Goal: Transaction & Acquisition: Purchase product/service

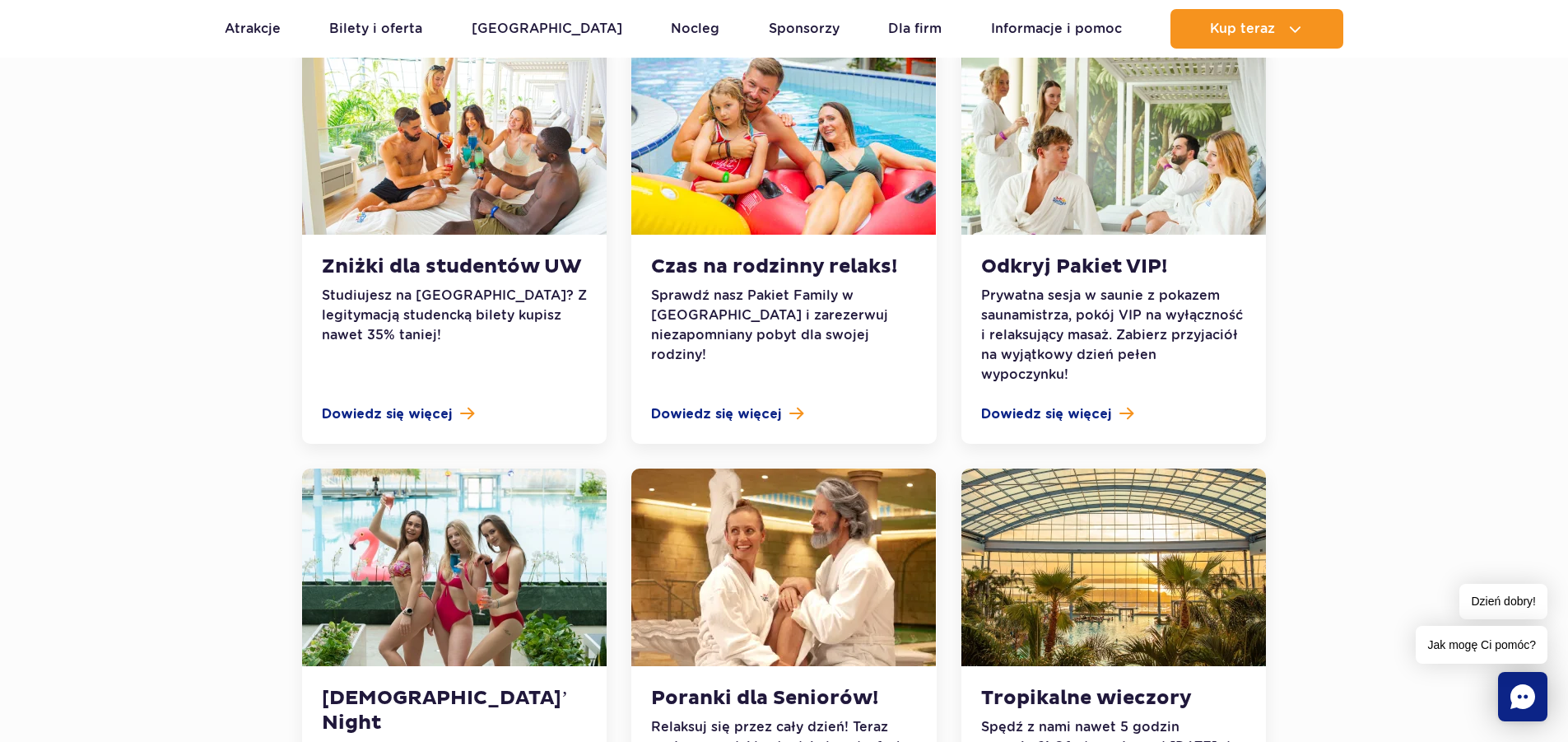
scroll to position [1646, 0]
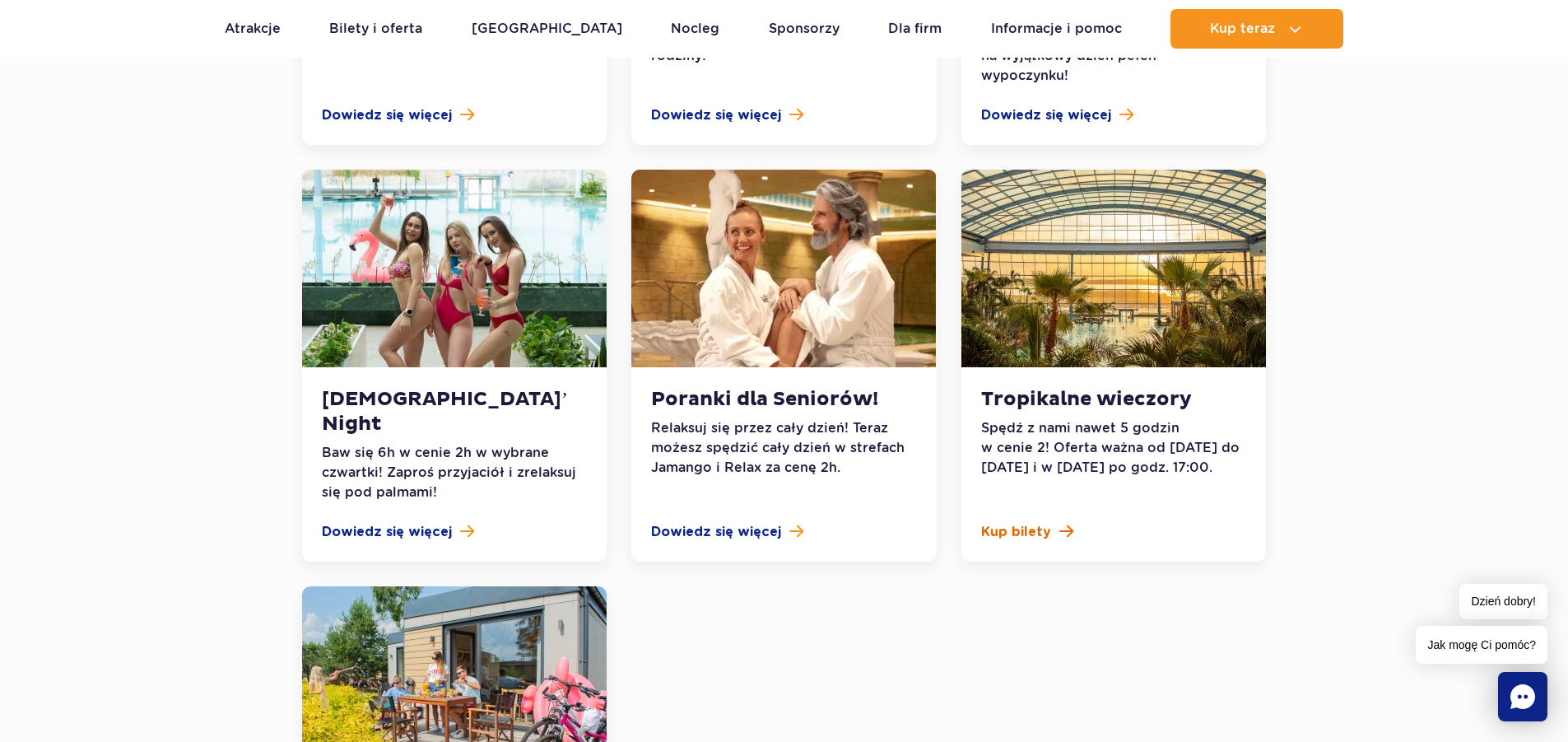
click at [1043, 522] on span "Kup bilety" at bounding box center [1016, 531] width 70 height 20
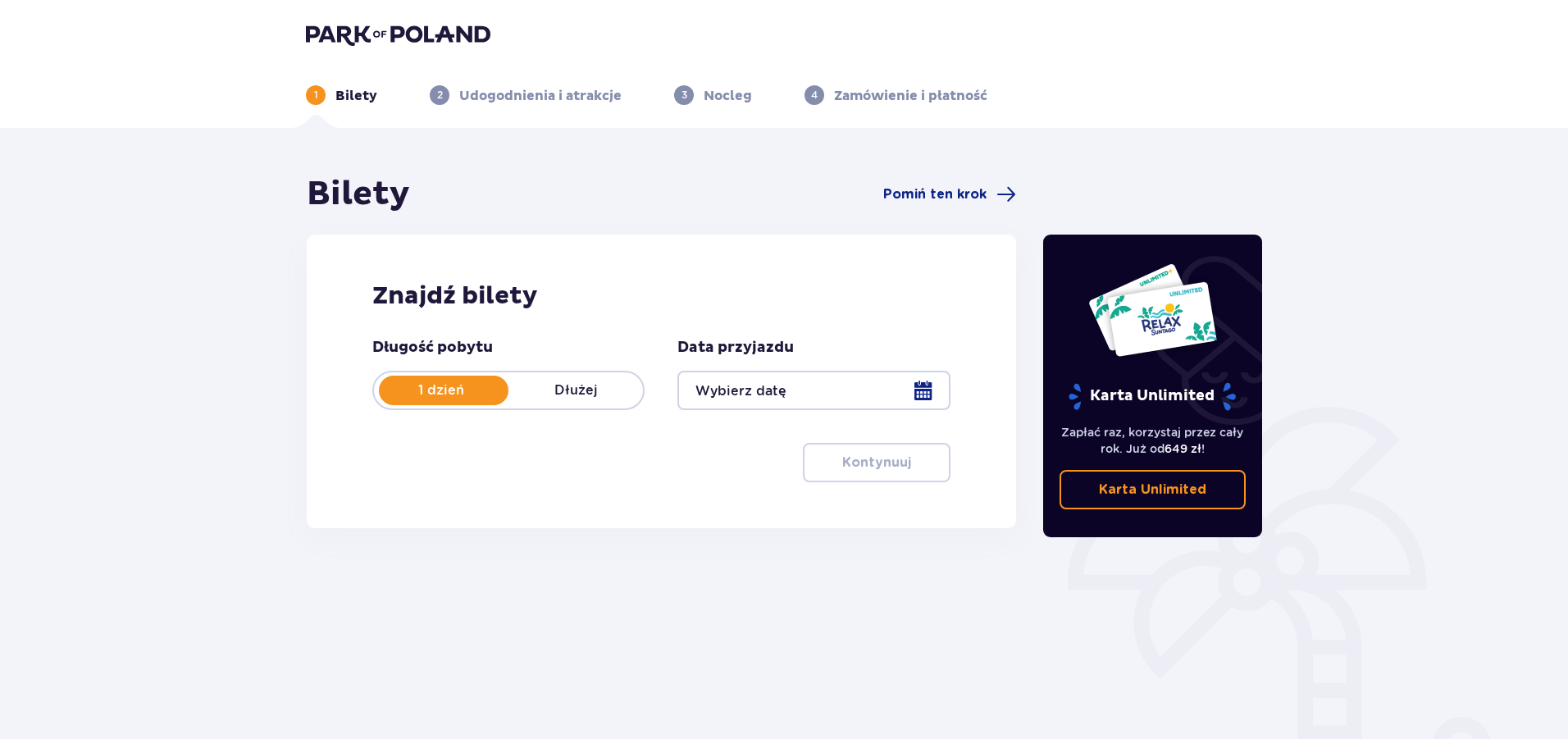
click at [1152, 492] on p "Karta Unlimited" at bounding box center [1152, 489] width 108 height 18
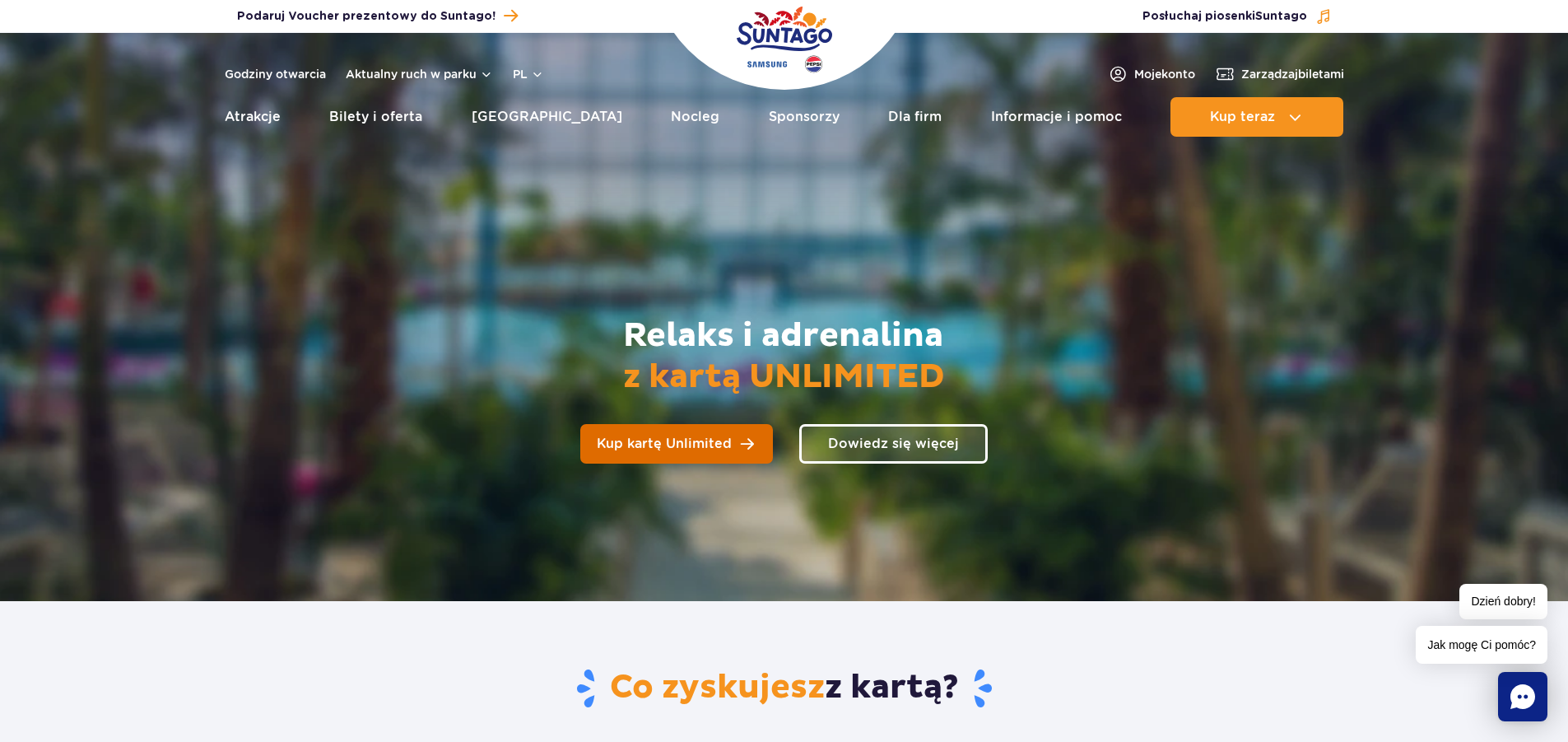
click at [718, 431] on link "Kup kartę Unlimited" at bounding box center [676, 444] width 193 height 39
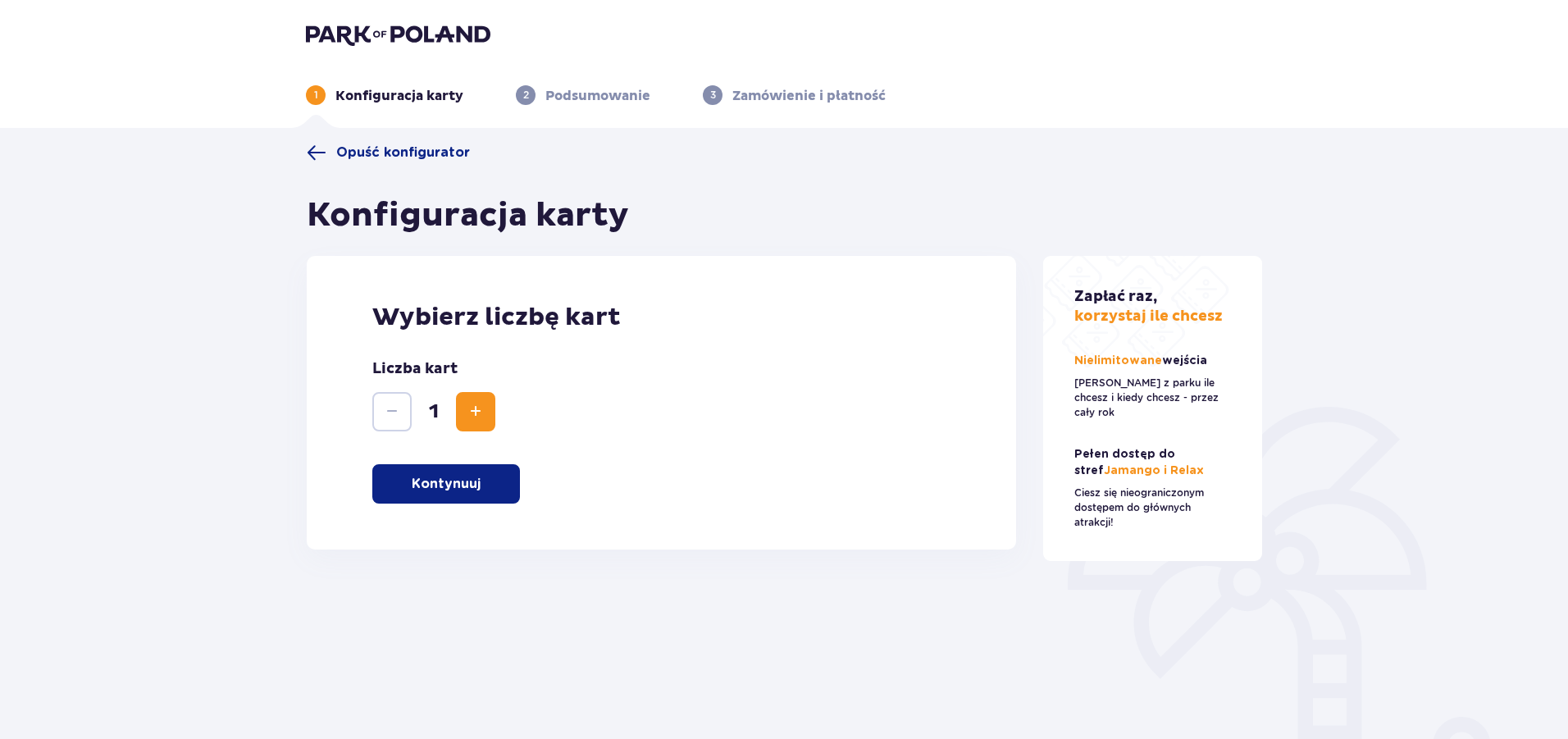
click at [459, 476] on p "Kontynuuj" at bounding box center [445, 483] width 69 height 18
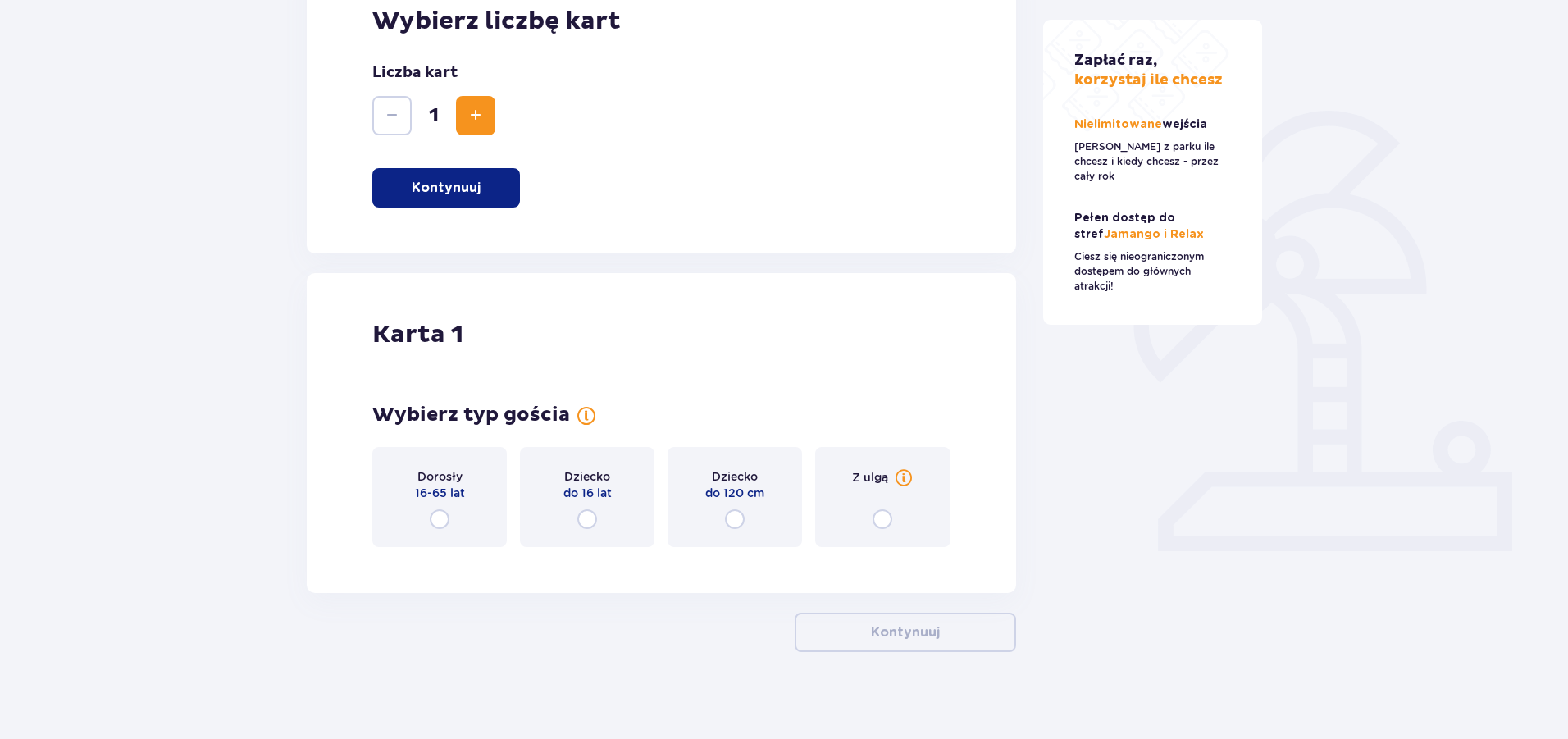
scroll to position [307, 0]
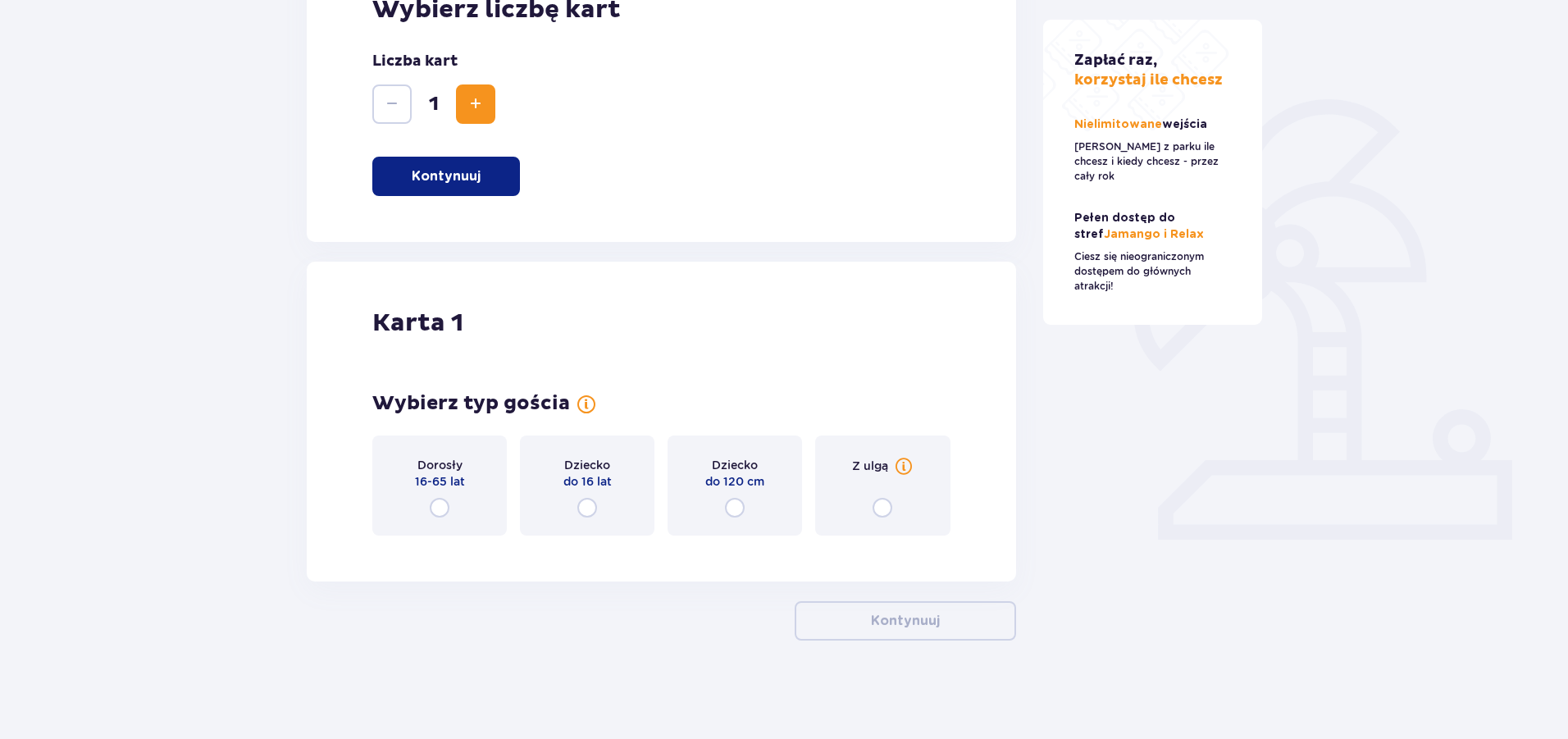
click at [472, 464] on div "Dorosły 16-65 lat" at bounding box center [439, 485] width 135 height 100
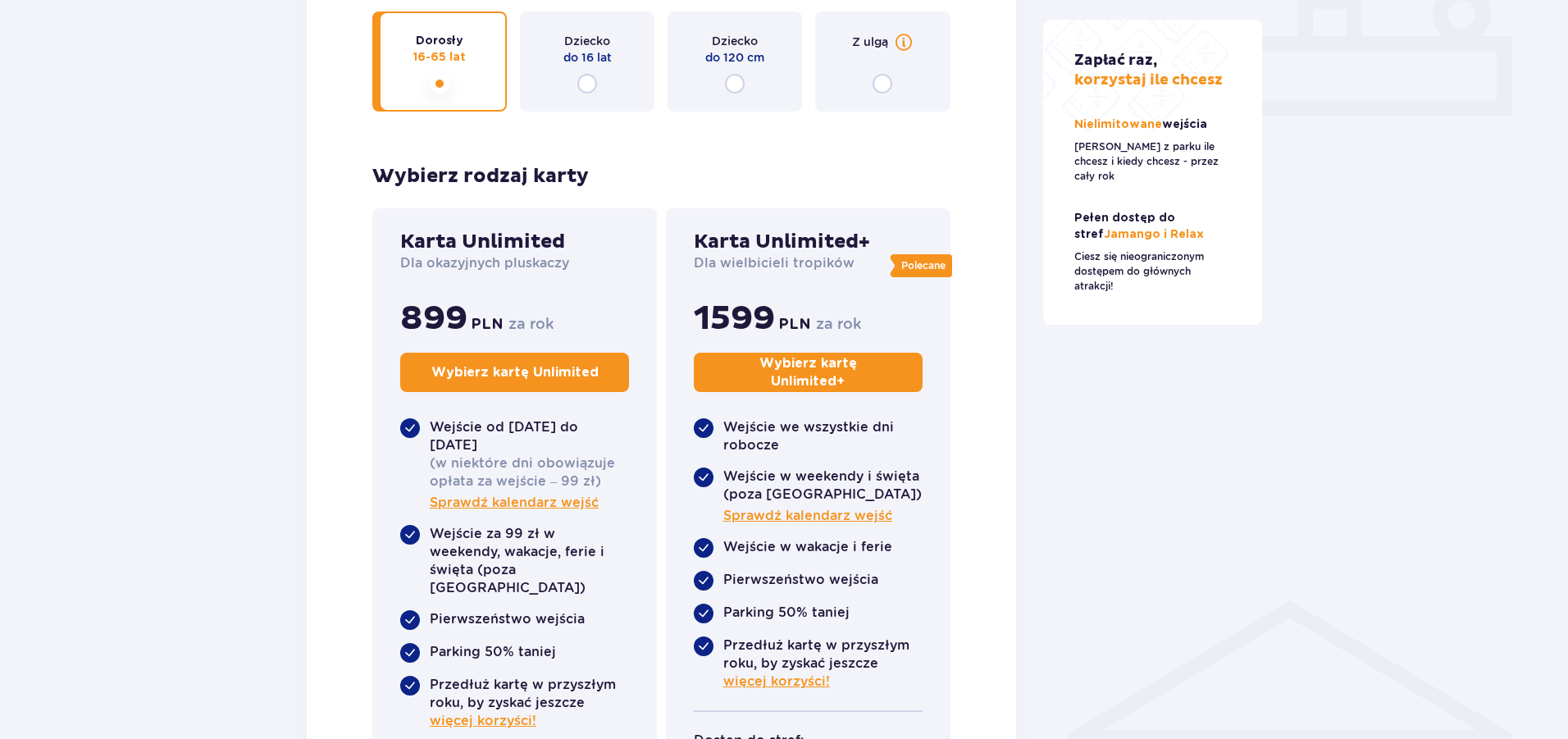
scroll to position [494, 0]
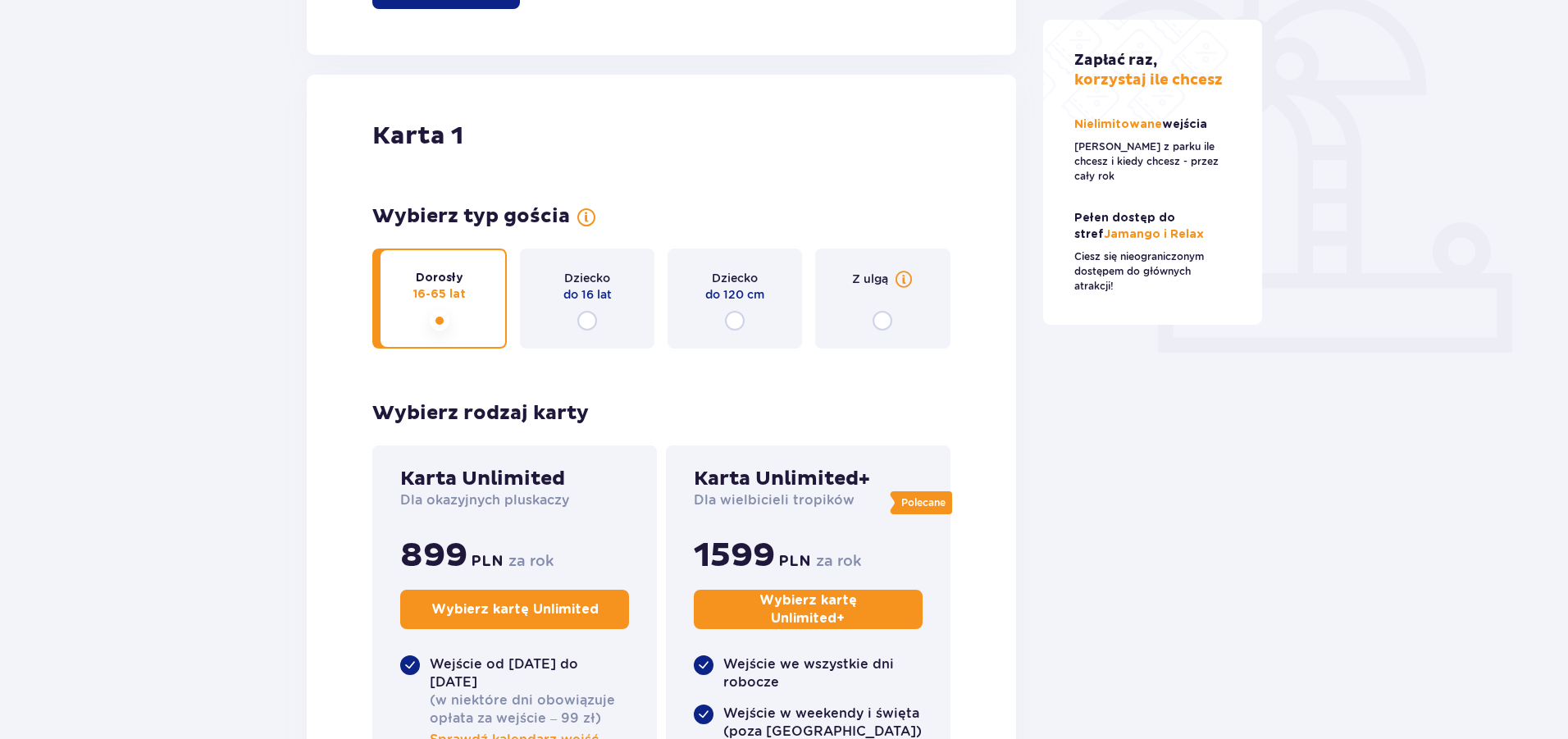
click at [575, 306] on div "Dziecko do 16 lat" at bounding box center [587, 298] width 135 height 100
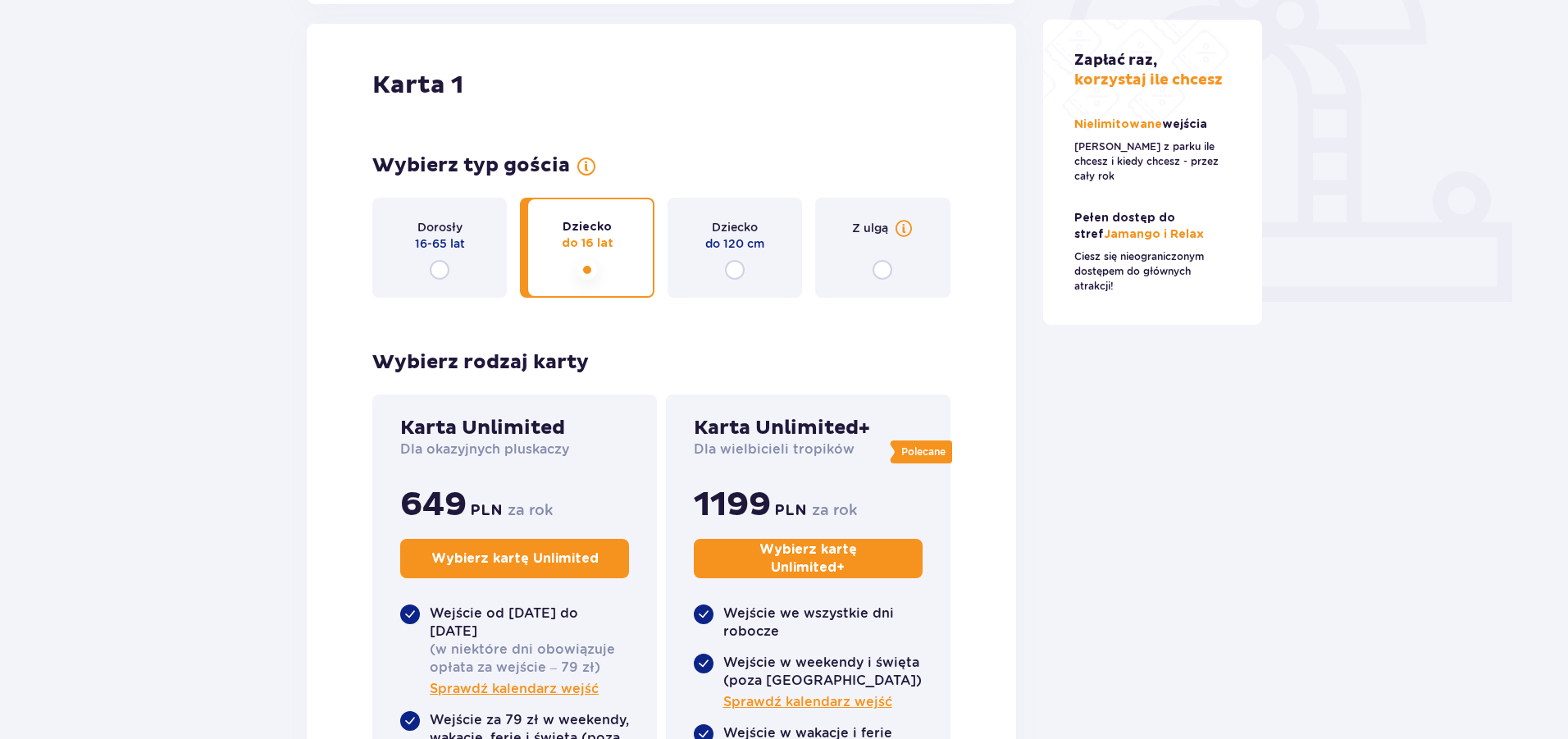
scroll to position [466, 0]
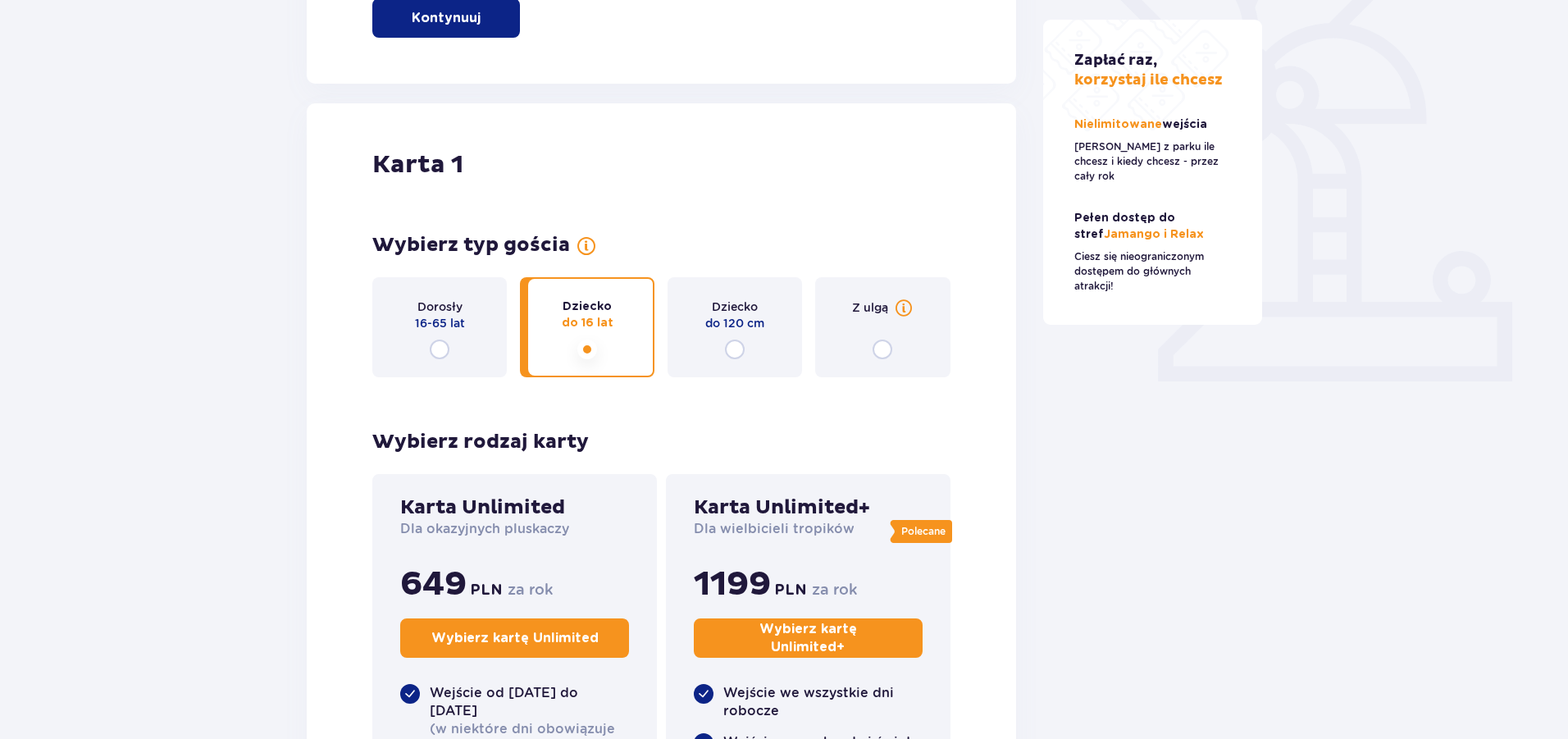
click at [722, 345] on div "Dziecko do 120 cm" at bounding box center [734, 327] width 135 height 100
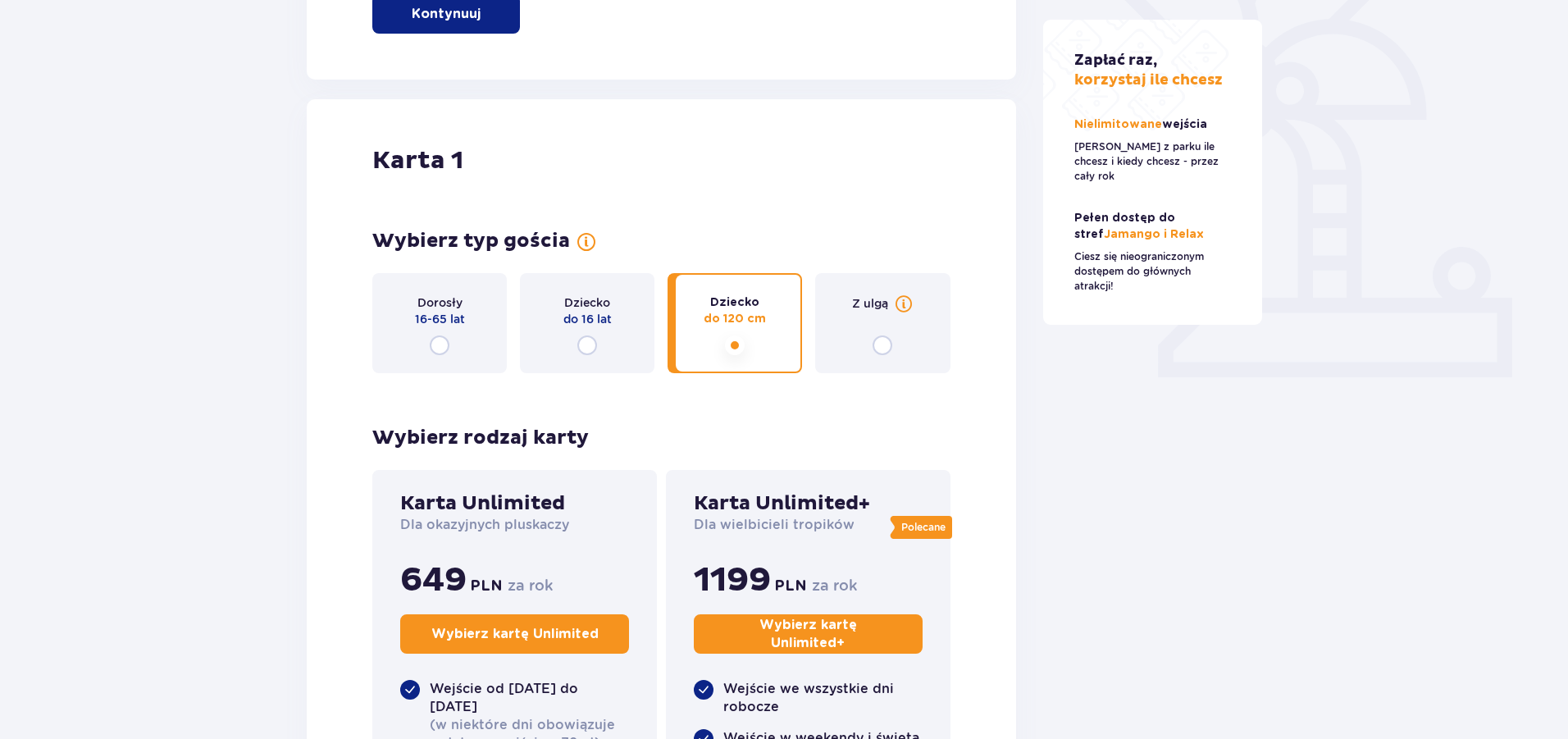
scroll to position [383, 0]
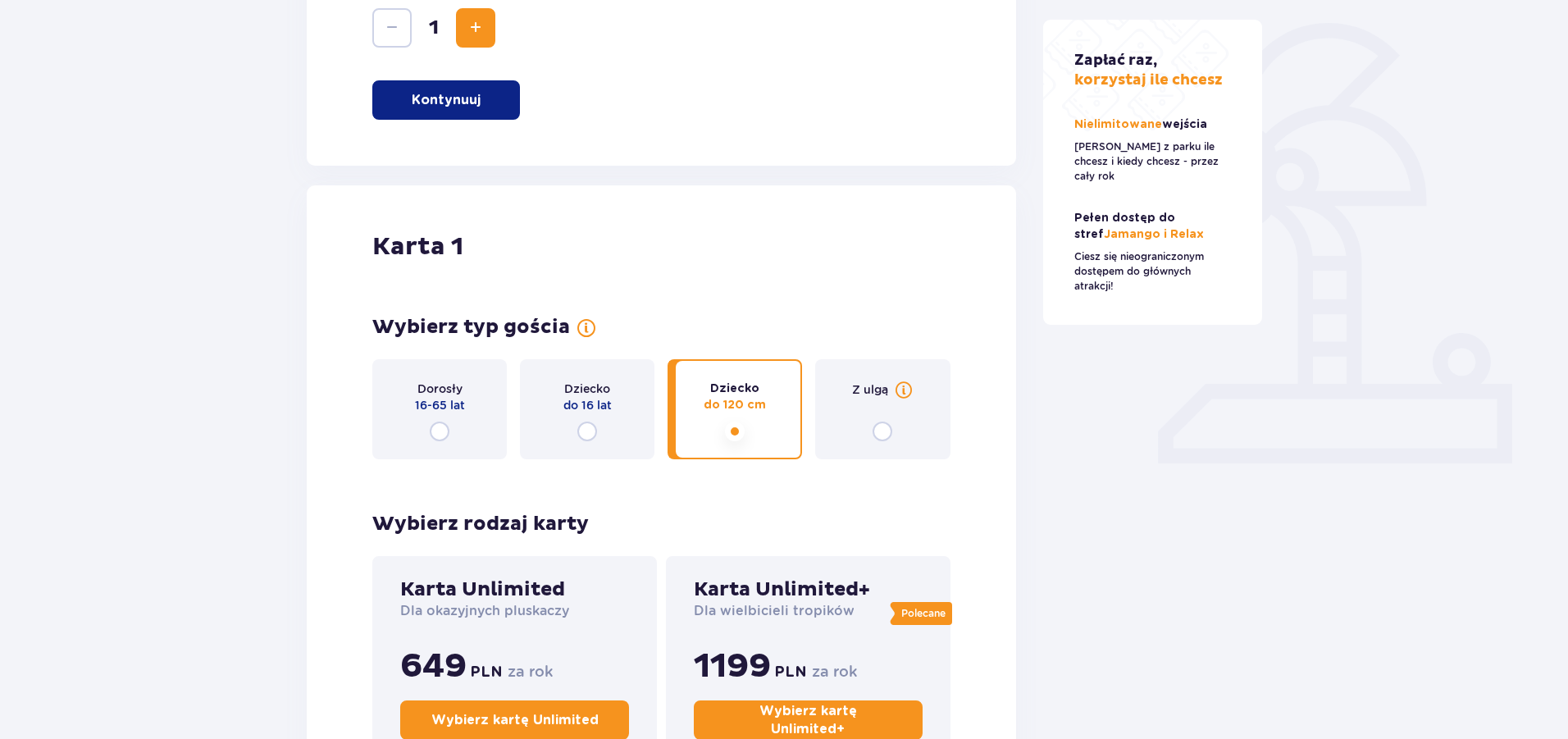
click at [897, 413] on div "Z ulgą" at bounding box center [882, 409] width 135 height 100
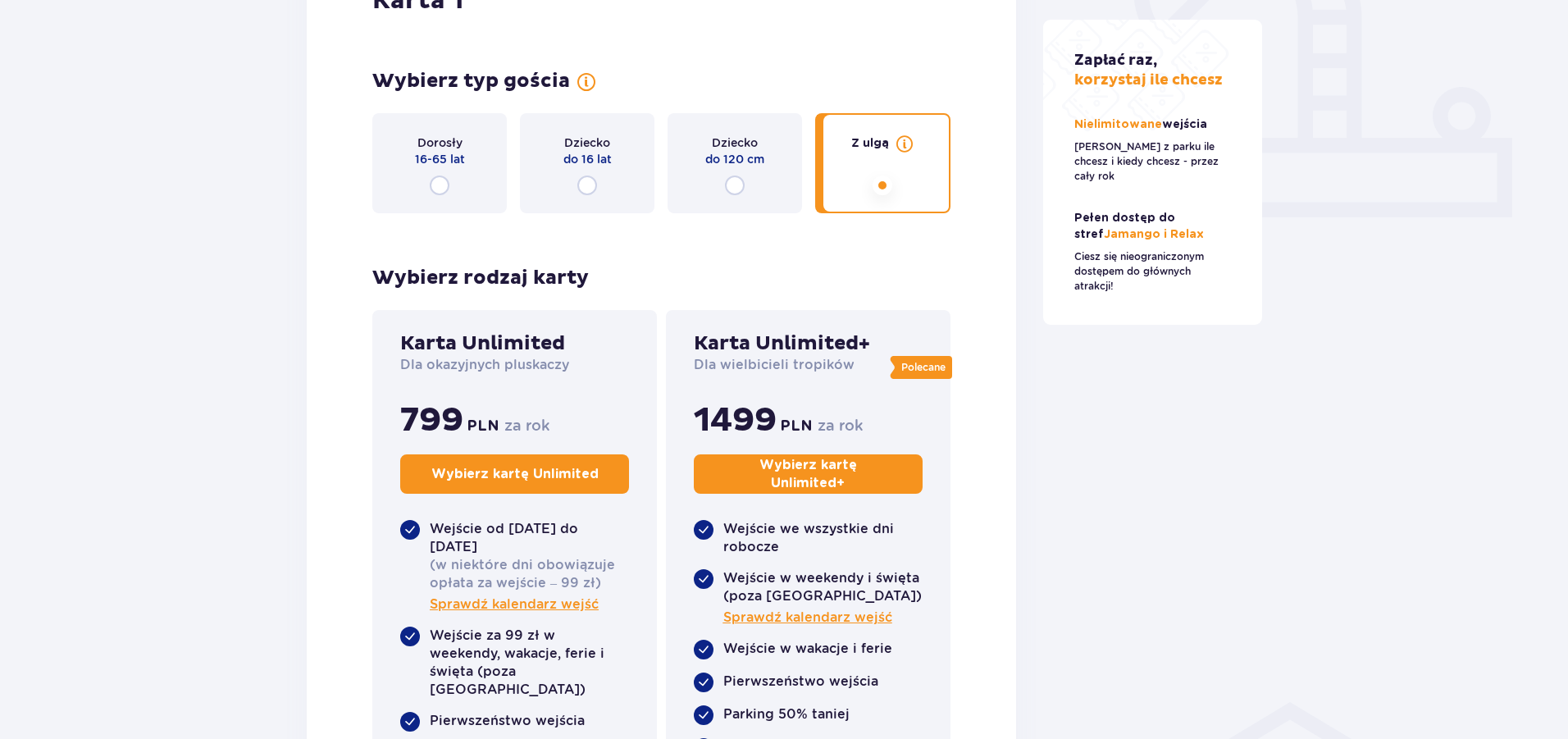
click at [398, 131] on div "Dorosły 16-65 lat" at bounding box center [439, 163] width 135 height 100
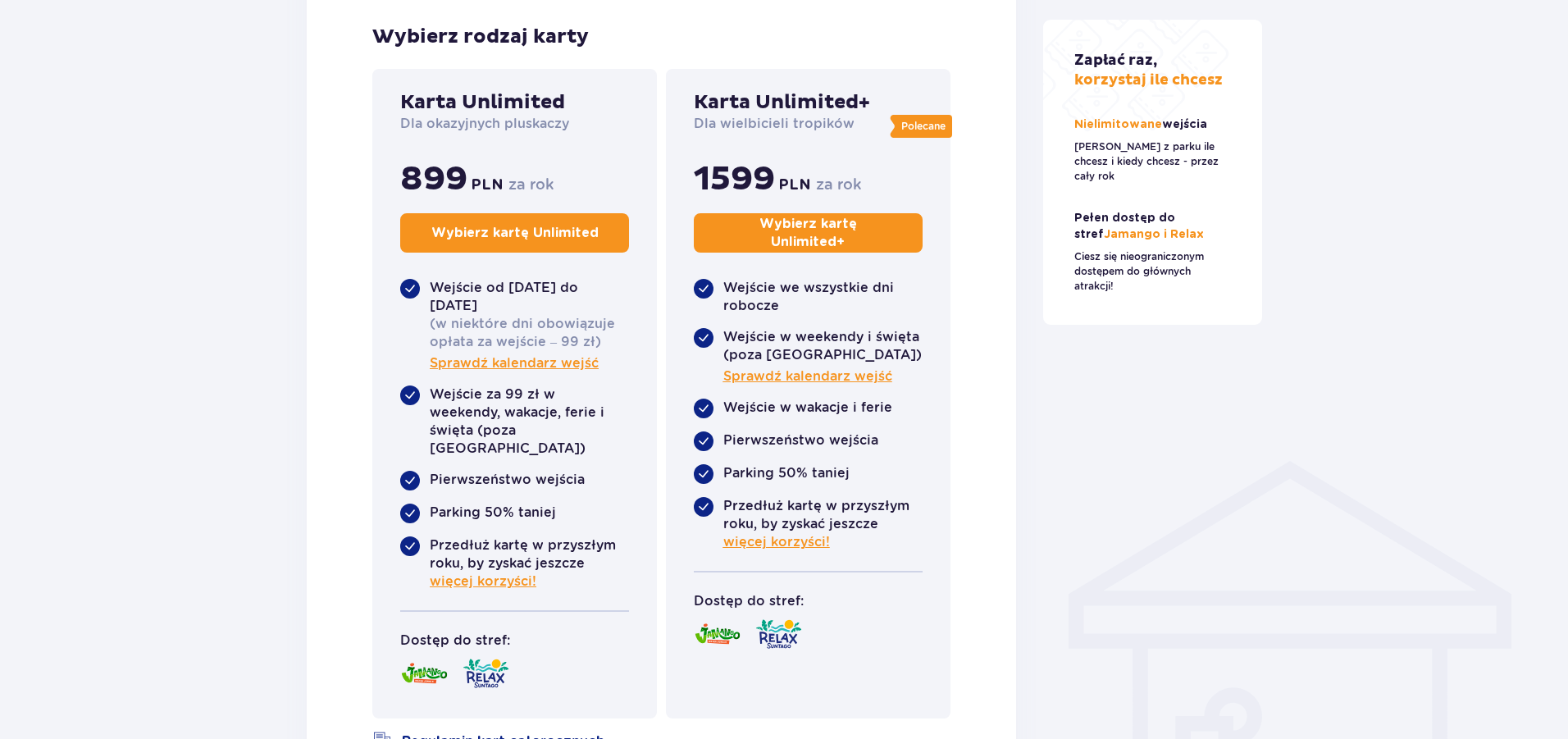
scroll to position [875, 0]
